Goal: Task Accomplishment & Management: Use online tool/utility

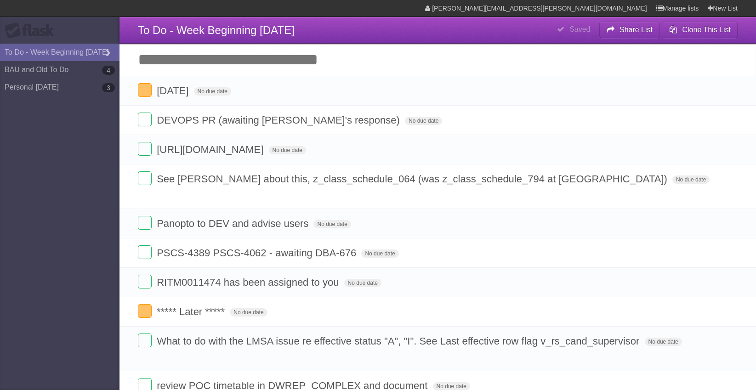
click at [244, 60] on input "Add another task" at bounding box center [438, 60] width 637 height 32
type input "**********"
click input "*********" at bounding box center [0, 0] width 0 height 0
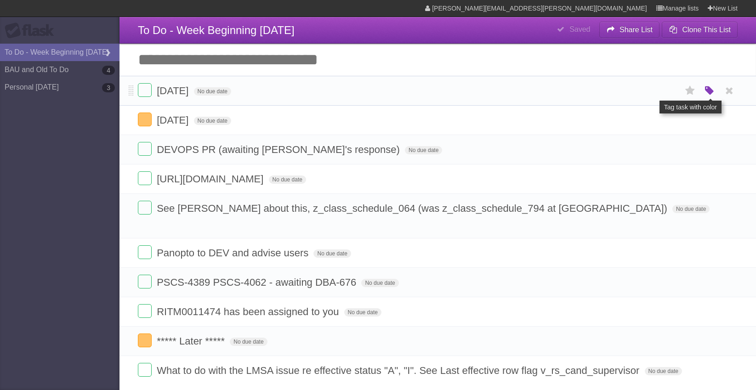
click at [712, 89] on icon "button" at bounding box center [709, 91] width 13 height 12
click at [675, 93] on div "White Red Blue Green Purple Orange" at bounding box center [649, 92] width 92 height 12
click at [670, 93] on label "Orange" at bounding box center [670, 91] width 10 height 10
click at [671, 93] on label "Orange" at bounding box center [670, 91] width 10 height 10
drag, startPoint x: 128, startPoint y: 86, endPoint x: 134, endPoint y: 91, distance: 8.1
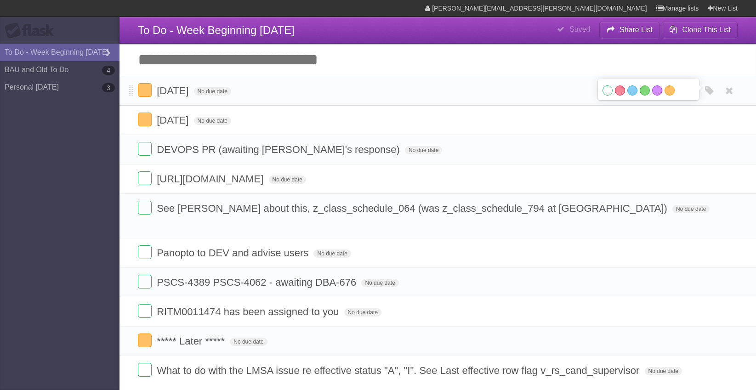
click at [134, 91] on li "[DATE] No due date White Red Blue Green Purple Orange" at bounding box center [438, 91] width 637 height 30
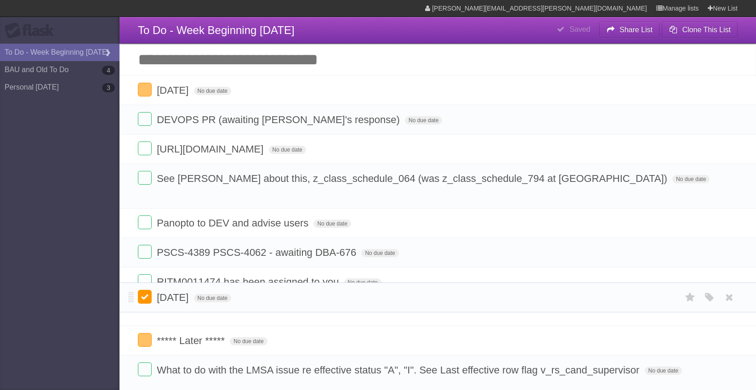
drag, startPoint x: 133, startPoint y: 91, endPoint x: 150, endPoint y: 297, distance: 206.7
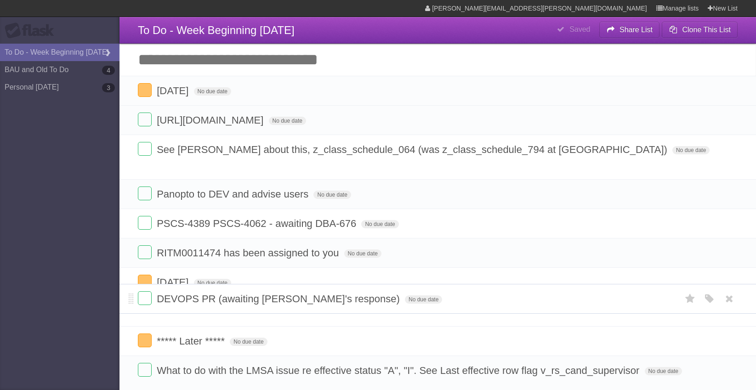
drag, startPoint x: 130, startPoint y: 118, endPoint x: 125, endPoint y: 296, distance: 178.0
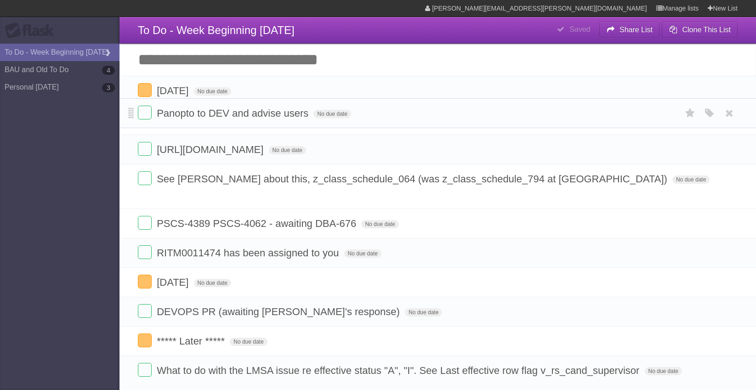
drag, startPoint x: 131, startPoint y: 177, endPoint x: 131, endPoint y: 110, distance: 66.7
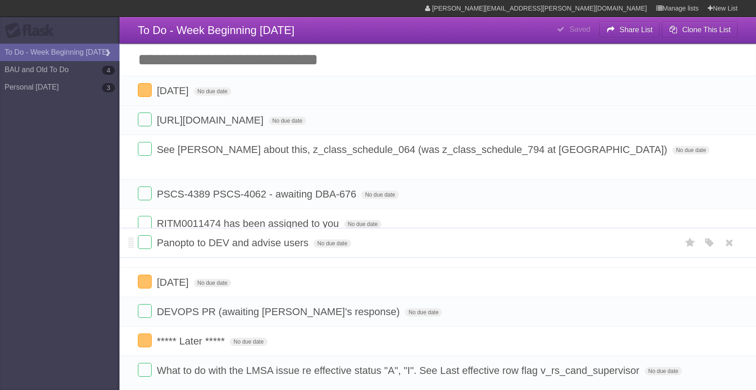
drag, startPoint x: 133, startPoint y: 123, endPoint x: 128, endPoint y: 245, distance: 121.9
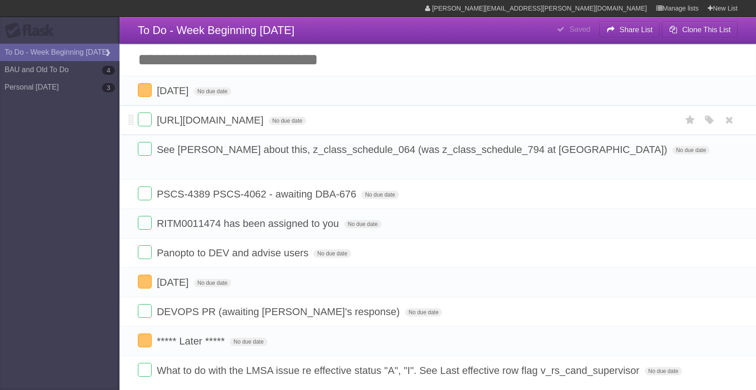
drag, startPoint x: 158, startPoint y: 120, endPoint x: 389, endPoint y: 123, distance: 230.4
click at [266, 123] on span "[URL][DOMAIN_NAME]" at bounding box center [211, 119] width 109 height 11
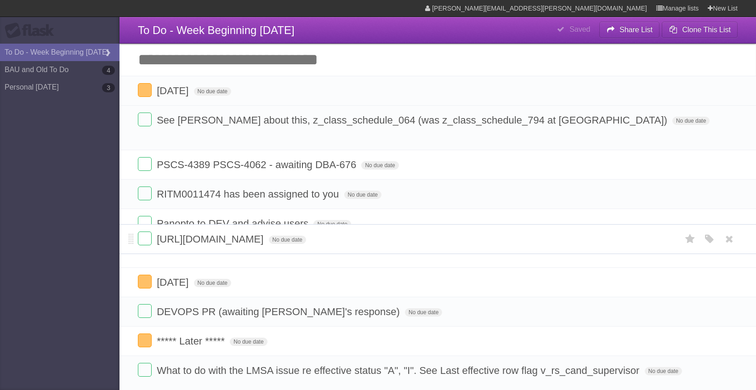
drag, startPoint x: 131, startPoint y: 123, endPoint x: 137, endPoint y: 241, distance: 118.3
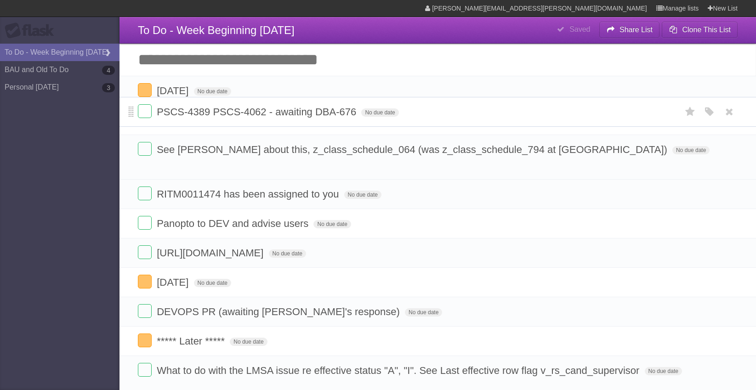
drag, startPoint x: 129, startPoint y: 152, endPoint x: 130, endPoint y: 114, distance: 38.2
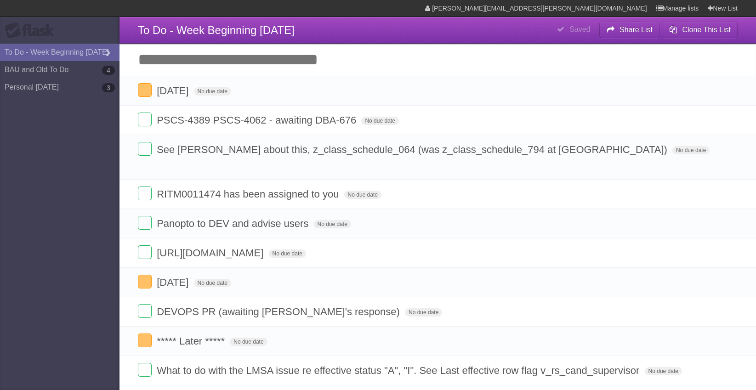
click at [221, 67] on input "Add another task" at bounding box center [438, 60] width 637 height 32
